Goal: Task Accomplishment & Management: Complete application form

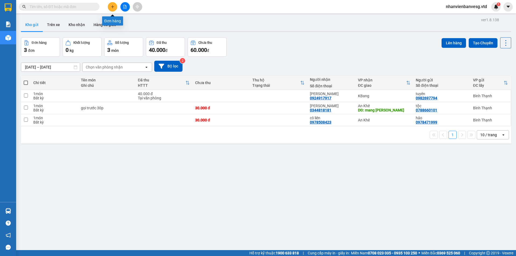
click at [113, 6] on icon "plus" at bounding box center [113, 7] width 4 height 4
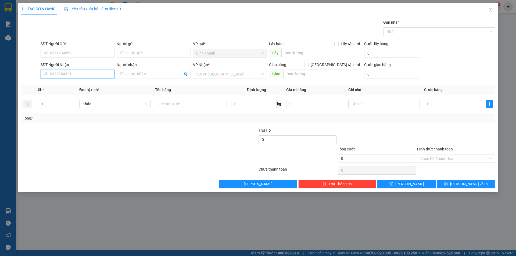
click at [90, 75] on input "SĐT Người Nhận" at bounding box center [78, 74] width 74 height 9
click at [85, 84] on div "0327485834 - [GEOGRAPHIC_DATA]" at bounding box center [77, 85] width 67 height 6
type input "0327485834"
type input "Cô Thủy"
type input "0327485834"
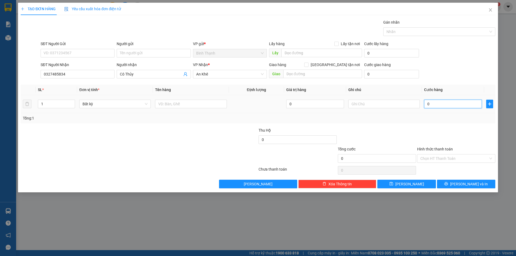
click at [480, 103] on input "0" at bounding box center [453, 104] width 58 height 9
type input "4"
type input "40"
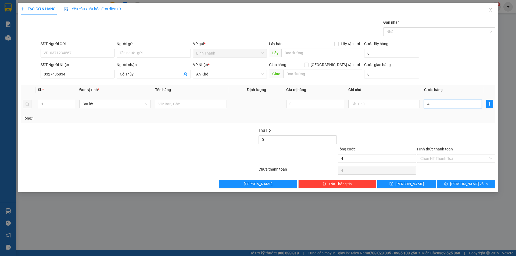
type input "40"
type input "400"
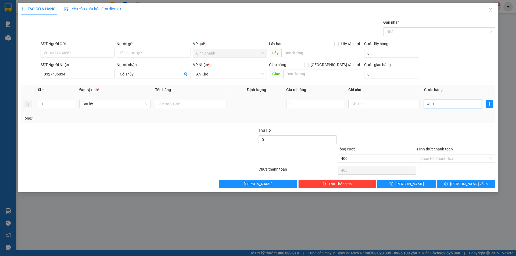
type input "4.000"
type input "40.000"
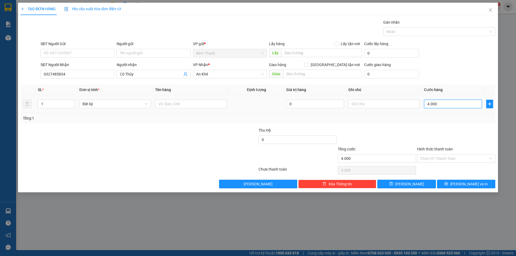
type input "40.000"
click at [463, 158] on input "Hình thức thanh toán" at bounding box center [454, 158] width 68 height 8
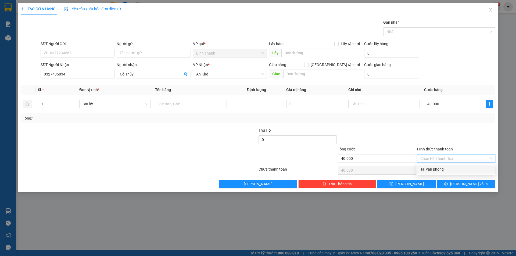
click at [460, 171] on div "Tại văn phòng" at bounding box center [456, 169] width 72 height 6
type input "0"
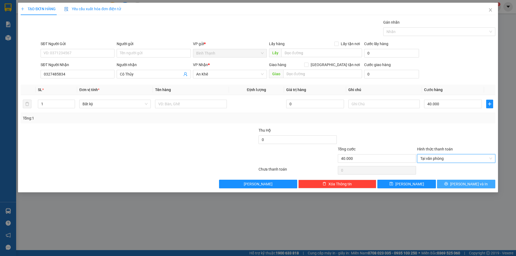
click at [448, 184] on icon "printer" at bounding box center [445, 183] width 3 height 3
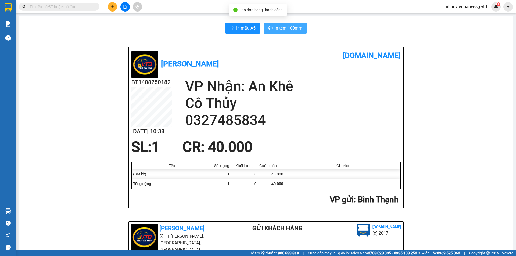
click at [280, 24] on button "In tem 100mm" at bounding box center [285, 28] width 43 height 11
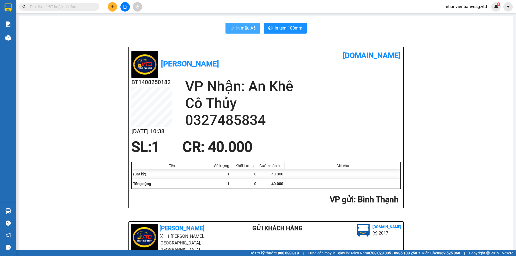
click at [245, 27] on span "In mẫu A5" at bounding box center [245, 28] width 19 height 7
drag, startPoint x: 109, startPoint y: 7, endPoint x: 118, endPoint y: 10, distance: 9.9
click at [116, 10] on div at bounding box center [125, 6] width 40 height 9
click at [115, 8] on button at bounding box center [112, 6] width 9 height 9
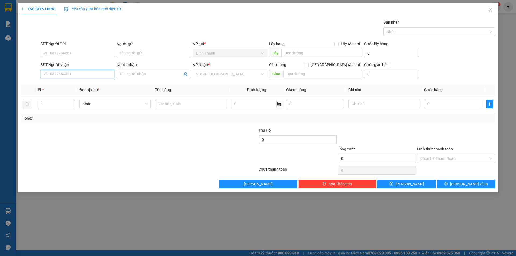
click at [92, 77] on input "SĐT Người Nhận" at bounding box center [78, 74] width 74 height 9
drag, startPoint x: 93, startPoint y: 63, endPoint x: 90, endPoint y: 68, distance: 6.0
click at [92, 63] on div "SĐT Người Nhận" at bounding box center [78, 65] width 74 height 6
click at [92, 70] on input "SĐT Người Nhận" at bounding box center [78, 74] width 74 height 9
click at [88, 72] on input "SĐT Người Nhận" at bounding box center [78, 74] width 74 height 9
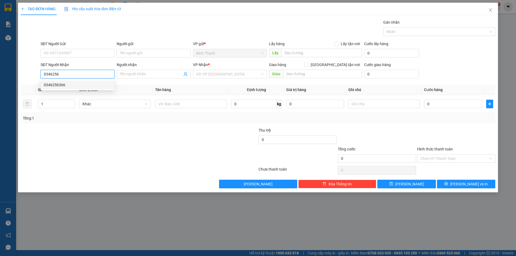
click at [81, 88] on div "0346256366" at bounding box center [78, 85] width 74 height 9
type input "0346256366"
click at [176, 75] on input "Người nhận" at bounding box center [151, 74] width 62 height 6
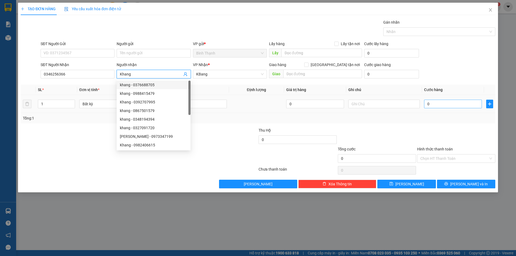
type input "Khang"
click at [440, 103] on input "0" at bounding box center [453, 104] width 58 height 9
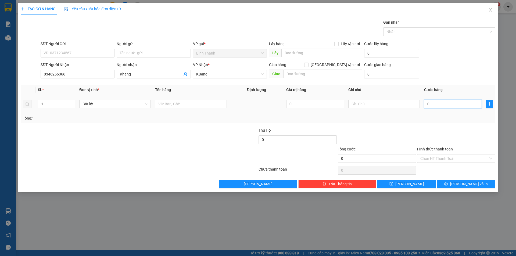
type input "1"
type input "14"
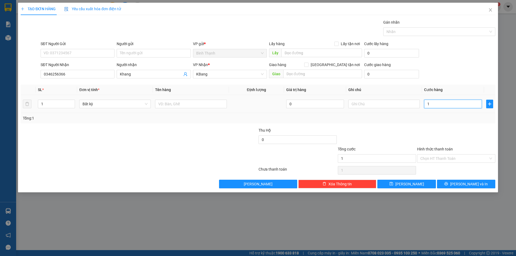
type input "14"
type input "140"
type input "1.400"
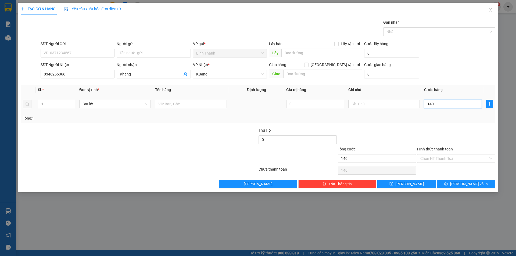
type input "1.400"
type input "14.000"
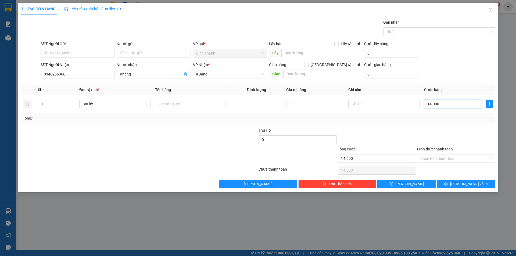
type input "140.000"
drag, startPoint x: 448, startPoint y: 185, endPoint x: 455, endPoint y: 184, distance: 6.6
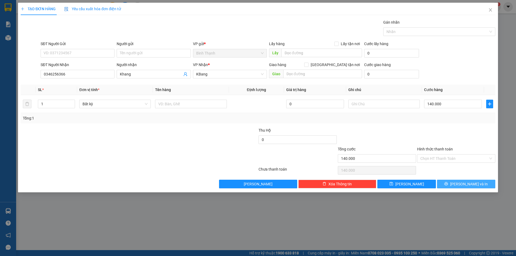
click at [450, 184] on button "[PERSON_NAME] và In" at bounding box center [466, 184] width 58 height 9
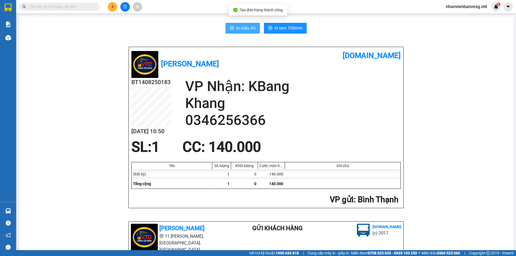
click at [247, 30] on span "In mẫu A5" at bounding box center [245, 28] width 19 height 7
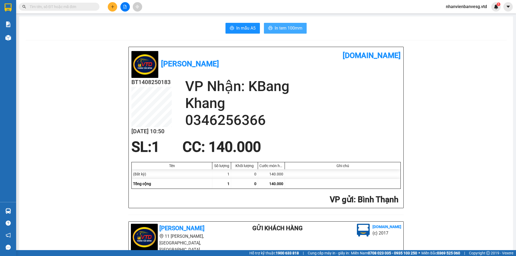
click at [285, 30] on span "In tem 100mm" at bounding box center [288, 28] width 28 height 7
click at [114, 7] on icon "plus" at bounding box center [113, 7] width 4 height 4
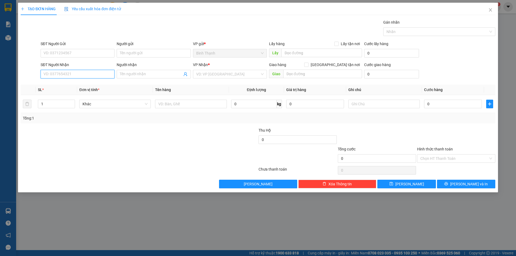
click at [82, 74] on input "SĐT Người Nhận" at bounding box center [78, 74] width 74 height 9
click at [143, 75] on input "Người nhận" at bounding box center [151, 74] width 62 height 6
type input "hướng"
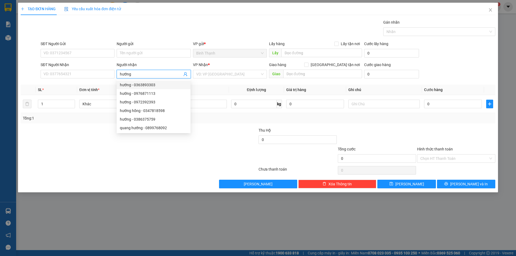
click at [154, 86] on div "hướng - 0363893303" at bounding box center [153, 85] width 67 height 6
type input "0363893303"
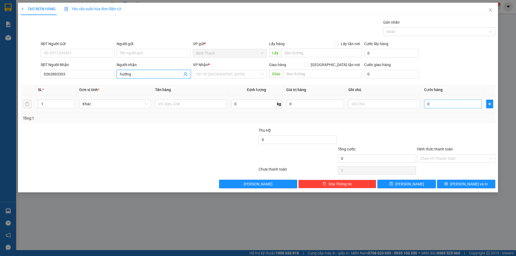
type input "hướng"
click at [446, 106] on input "0" at bounding box center [453, 104] width 58 height 9
type input "4"
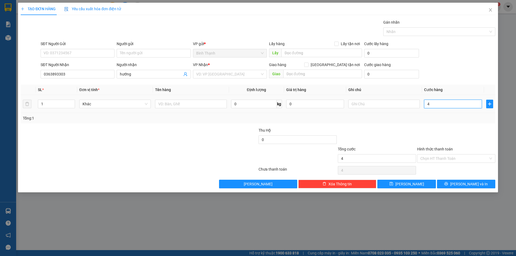
type input "40"
type input "400"
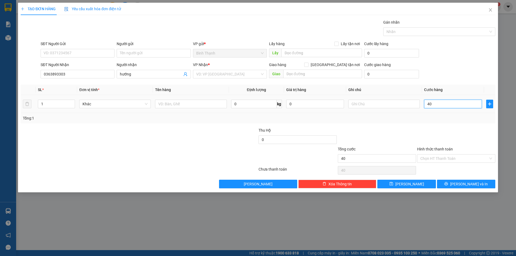
type input "400"
type input "4.000"
type input "40.000"
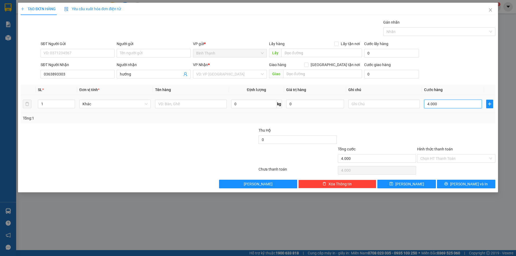
type input "40.000"
type input "4.000"
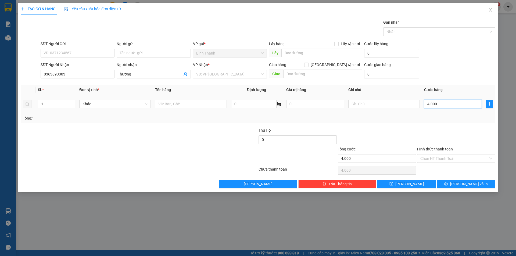
type input "400"
type input "40"
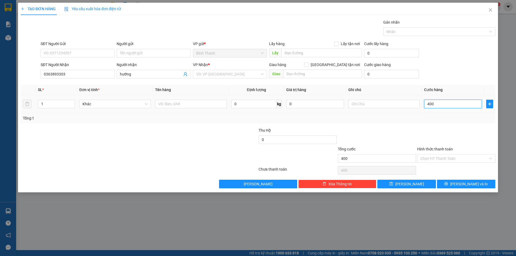
type input "40"
type input "4"
type input "0"
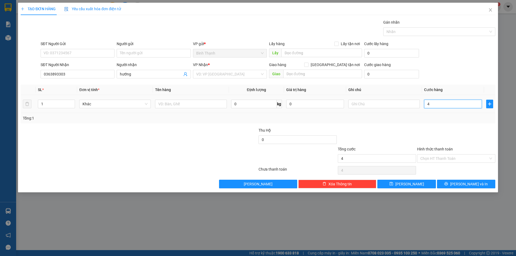
type input "0"
type input "06"
type input "6"
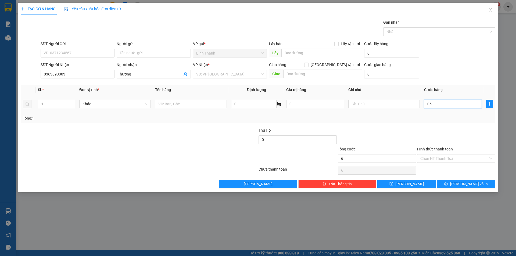
type input "060"
type input "60"
type input "0.600"
type input "600"
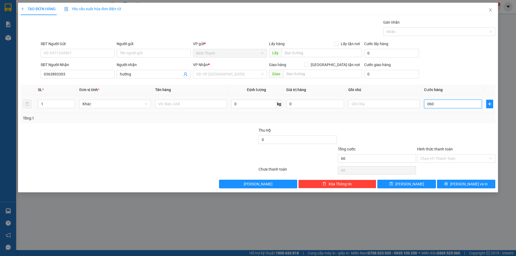
type input "600"
type input "06.000"
type input "6.000"
type input "060.000"
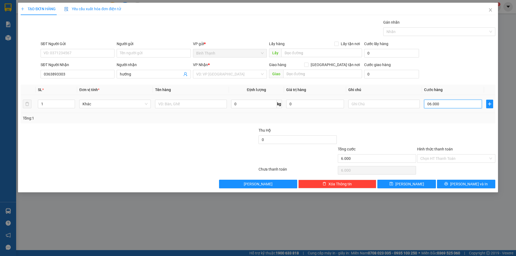
type input "60.000"
click at [459, 161] on input "Hình thức thanh toán" at bounding box center [454, 158] width 68 height 8
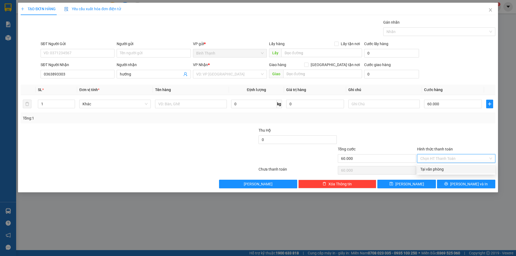
click at [457, 169] on div "Tại văn phòng" at bounding box center [456, 169] width 72 height 6
type input "0"
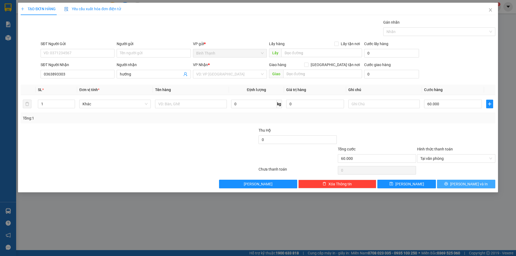
drag, startPoint x: 459, startPoint y: 182, endPoint x: 465, endPoint y: 193, distance: 12.4
click at [462, 191] on div "TẠO ĐƠN HÀNG Yêu cầu xuất hóa đơn điện tử Transit Pickup Surcharge Ids Transit …" at bounding box center [258, 98] width 480 height 190
click at [469, 180] on button "[PERSON_NAME] và In" at bounding box center [466, 184] width 58 height 9
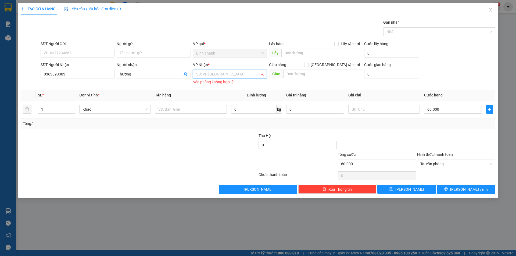
click at [197, 72] on input "search" at bounding box center [228, 74] width 64 height 8
click at [207, 90] on div "An Khê" at bounding box center [230, 93] width 74 height 9
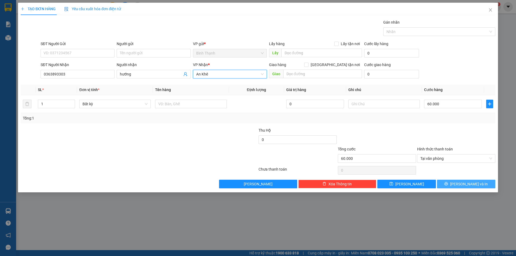
drag, startPoint x: 471, startPoint y: 184, endPoint x: 466, endPoint y: 183, distance: 5.0
click at [467, 184] on span "[PERSON_NAME] và In" at bounding box center [469, 184] width 38 height 6
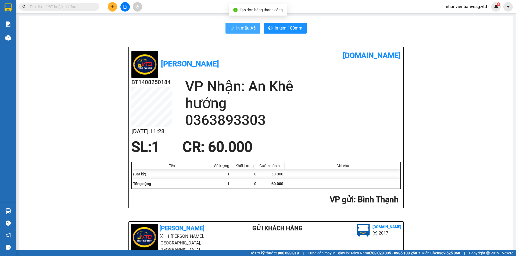
click at [242, 25] on span "In mẫu A5" at bounding box center [245, 28] width 19 height 7
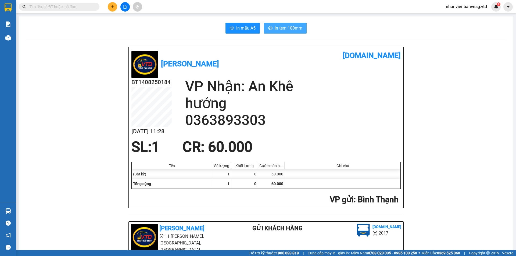
click at [278, 30] on span "In tem 100mm" at bounding box center [288, 28] width 28 height 7
click at [114, 5] on icon "plus" at bounding box center [113, 7] width 4 height 4
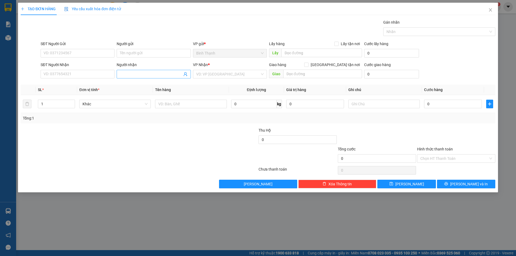
click at [159, 75] on input "Người nhận" at bounding box center [151, 74] width 62 height 6
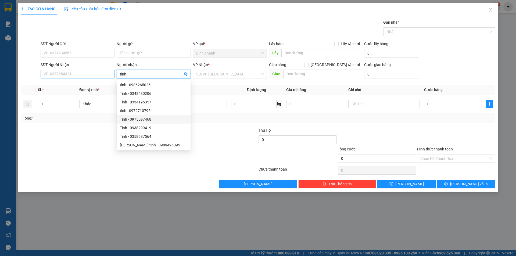
type input "tình"
click at [64, 74] on input "SĐT Người Nhận" at bounding box center [78, 74] width 74 height 9
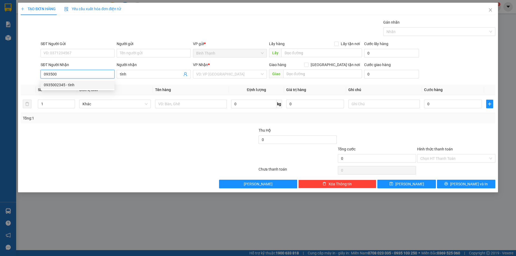
click at [74, 84] on div "0935002345 - tình" at bounding box center [77, 85] width 67 height 6
type input "0935002345"
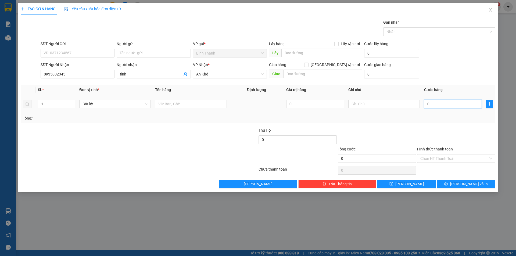
click at [460, 102] on input "0" at bounding box center [453, 104] width 58 height 9
type input "6"
type input "60"
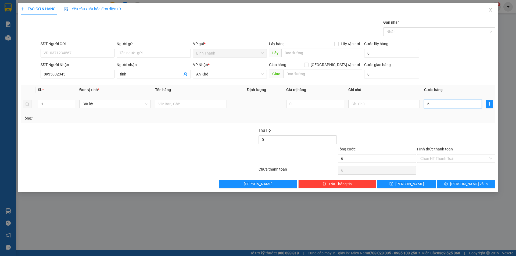
type input "60"
type input "600"
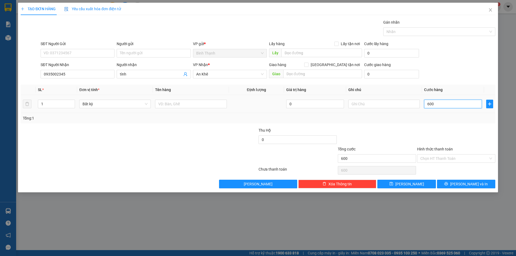
type input "6.000"
type input "60.000"
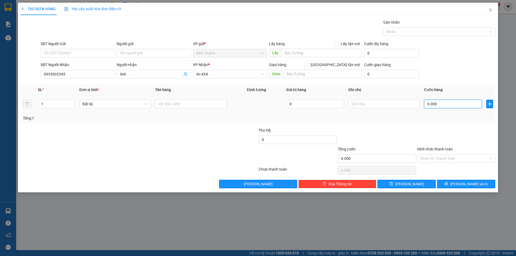
type input "60.000"
click at [447, 160] on input "Hình thức thanh toán" at bounding box center [454, 158] width 68 height 8
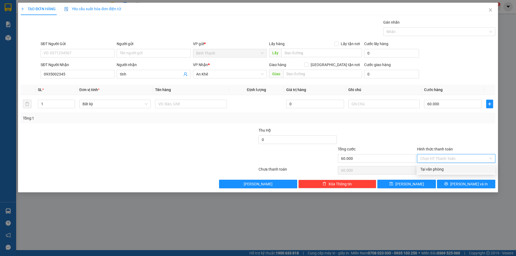
drag, startPoint x: 448, startPoint y: 168, endPoint x: 448, endPoint y: 174, distance: 5.6
click at [449, 170] on div "Tại văn phòng" at bounding box center [456, 169] width 72 height 6
type input "0"
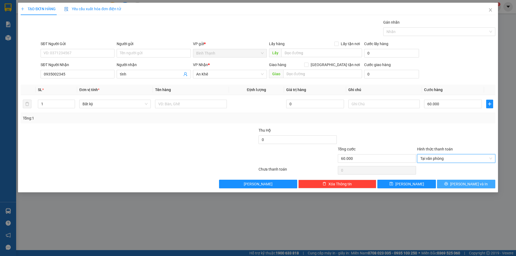
click at [448, 184] on button "[PERSON_NAME] và In" at bounding box center [466, 184] width 58 height 9
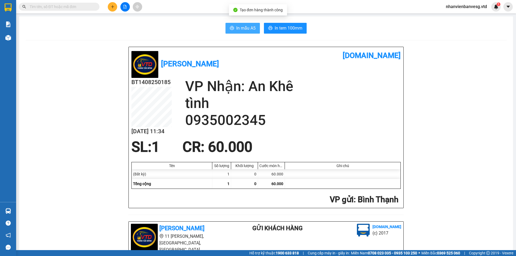
click at [245, 33] on button "In mẫu A5" at bounding box center [242, 28] width 34 height 11
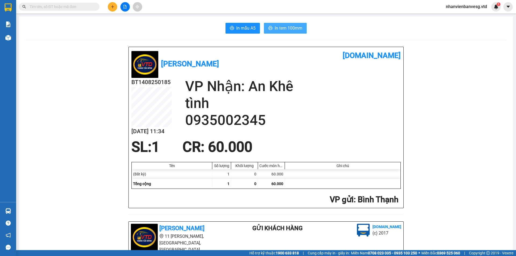
drag, startPoint x: 287, startPoint y: 30, endPoint x: 288, endPoint y: 27, distance: 3.3
click at [288, 29] on span "In tem 100mm" at bounding box center [288, 28] width 28 height 7
